Goal: Check status: Check status

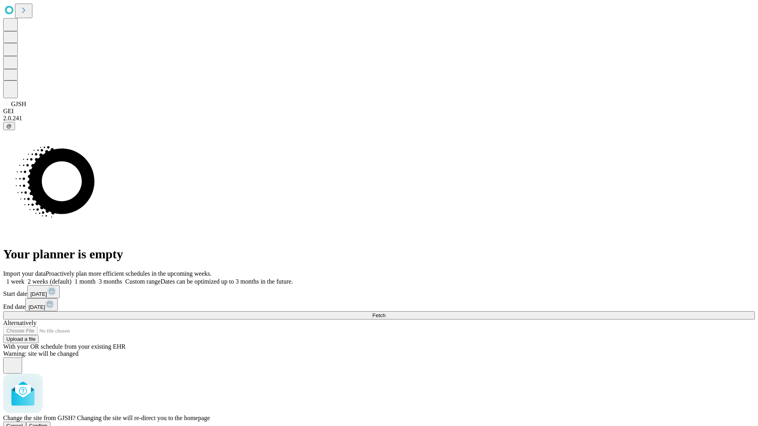
click at [48, 423] on span "Confirm" at bounding box center [38, 426] width 19 height 6
click at [24, 278] on label "1 week" at bounding box center [13, 281] width 21 height 7
click at [385, 312] on span "Fetch" at bounding box center [378, 315] width 13 height 6
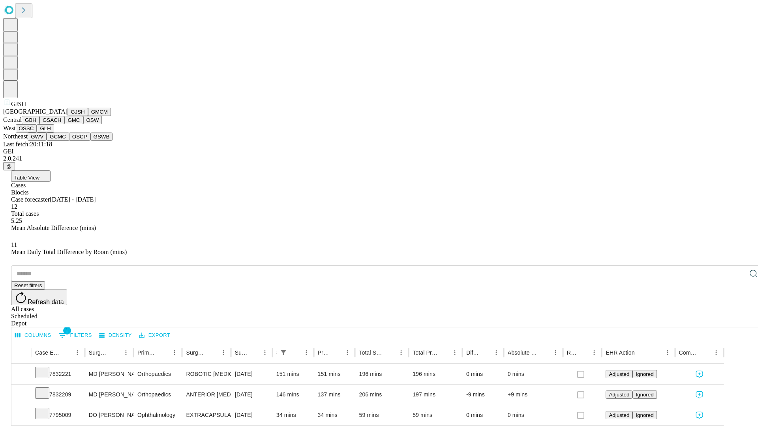
click at [88, 116] on button "GMCM" at bounding box center [99, 112] width 23 height 8
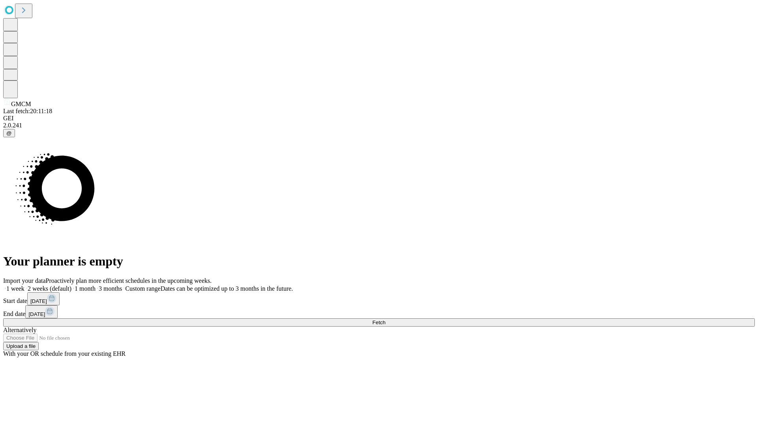
click at [385, 320] on span "Fetch" at bounding box center [378, 323] width 13 height 6
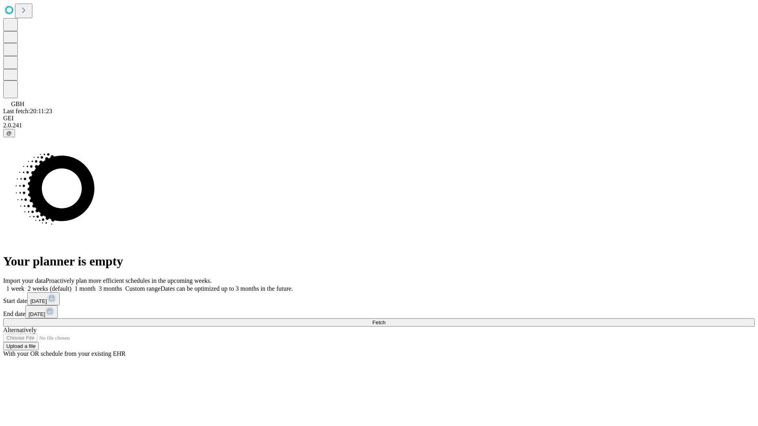
click at [24, 285] on label "1 week" at bounding box center [13, 288] width 21 height 7
click at [385, 320] on span "Fetch" at bounding box center [378, 323] width 13 height 6
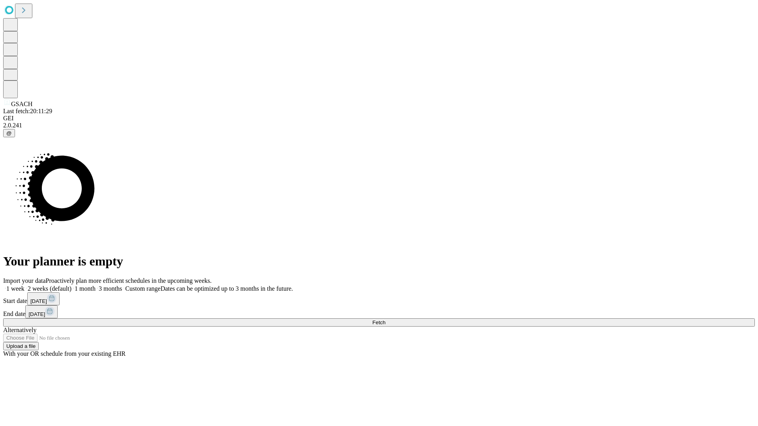
click at [24, 285] on label "1 week" at bounding box center [13, 288] width 21 height 7
click at [385, 320] on span "Fetch" at bounding box center [378, 323] width 13 height 6
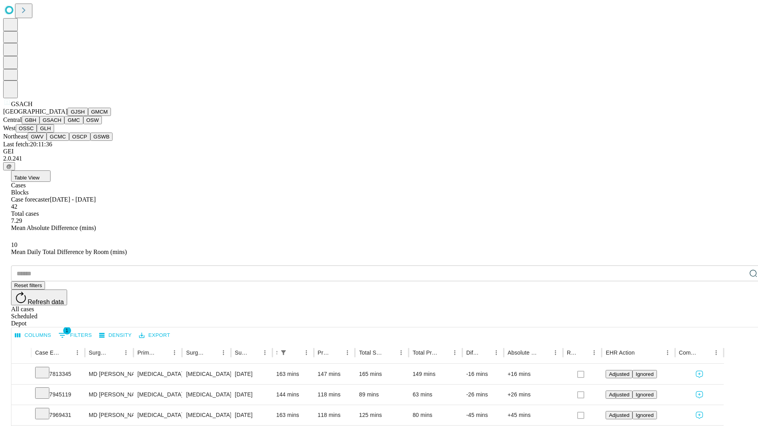
click at [64, 124] on button "GMC" at bounding box center [73, 120] width 19 height 8
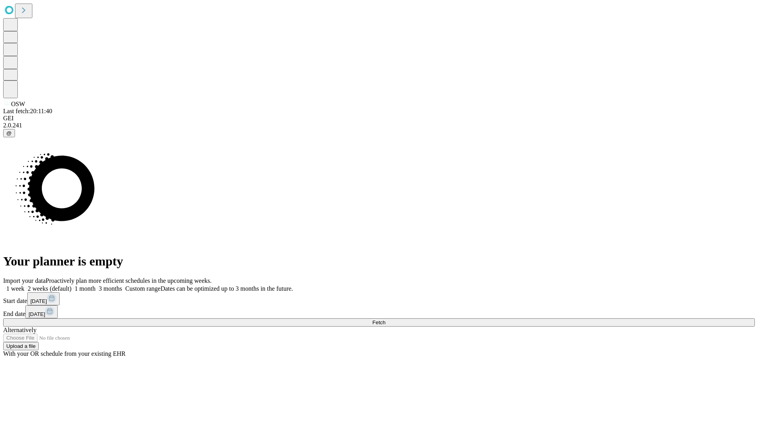
click at [24, 285] on label "1 week" at bounding box center [13, 288] width 21 height 7
click at [385, 320] on span "Fetch" at bounding box center [378, 323] width 13 height 6
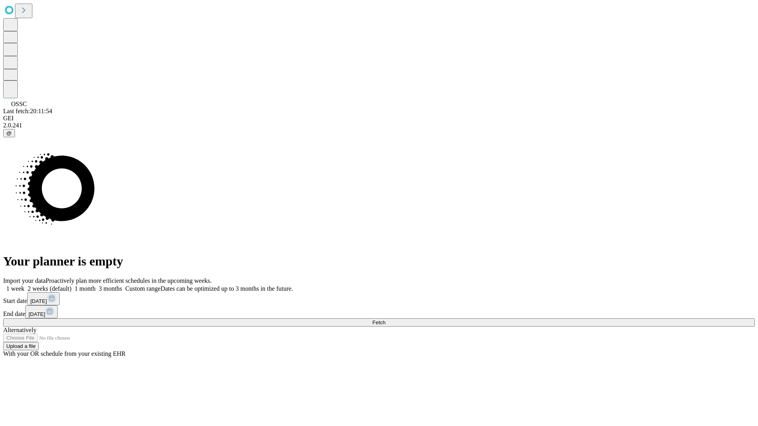
click at [24, 285] on label "1 week" at bounding box center [13, 288] width 21 height 7
click at [385, 320] on span "Fetch" at bounding box center [378, 323] width 13 height 6
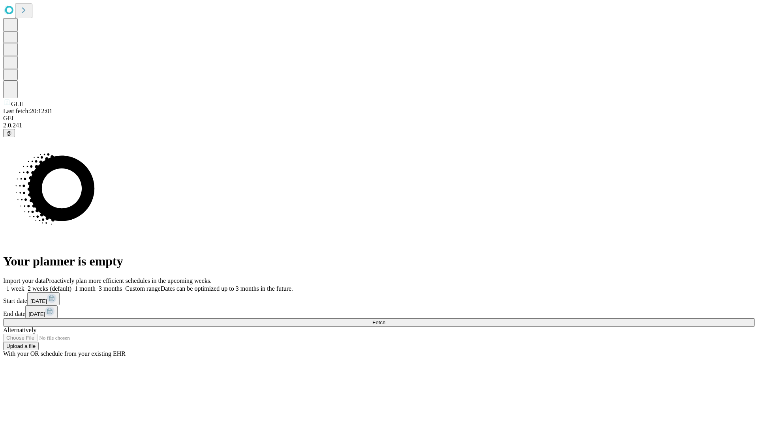
click at [24, 285] on label "1 week" at bounding box center [13, 288] width 21 height 7
click at [385, 320] on span "Fetch" at bounding box center [378, 323] width 13 height 6
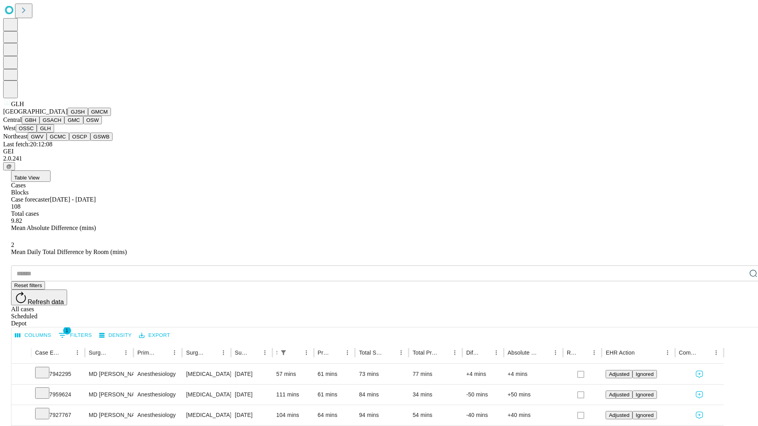
click at [47, 141] on button "GWV" at bounding box center [37, 137] width 19 height 8
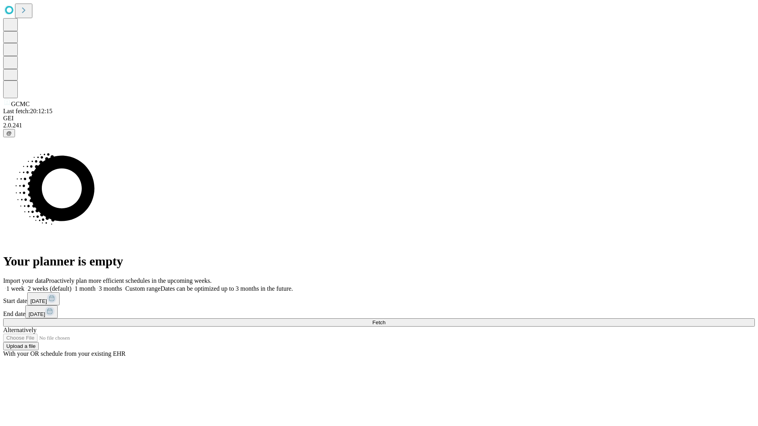
click at [24, 285] on label "1 week" at bounding box center [13, 288] width 21 height 7
click at [385, 320] on span "Fetch" at bounding box center [378, 323] width 13 height 6
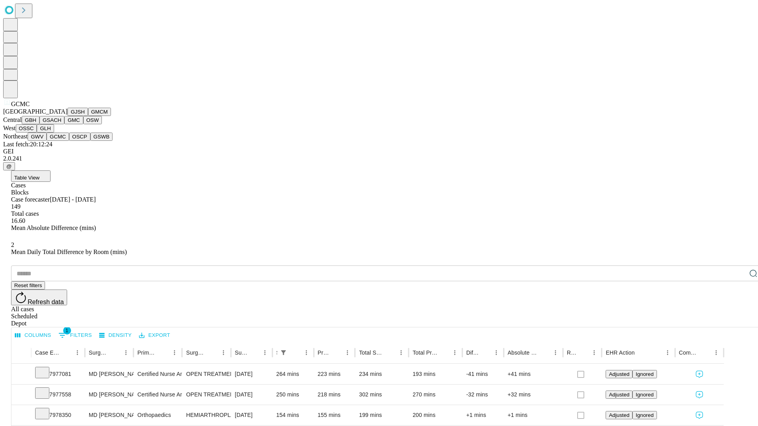
click at [69, 141] on button "OSCP" at bounding box center [79, 137] width 21 height 8
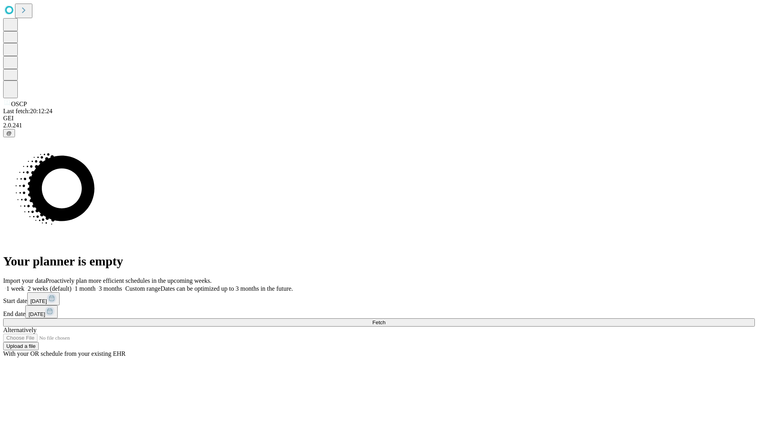
click at [24, 285] on label "1 week" at bounding box center [13, 288] width 21 height 7
click at [385, 320] on span "Fetch" at bounding box center [378, 323] width 13 height 6
